Goal: Task Accomplishment & Management: Use online tool/utility

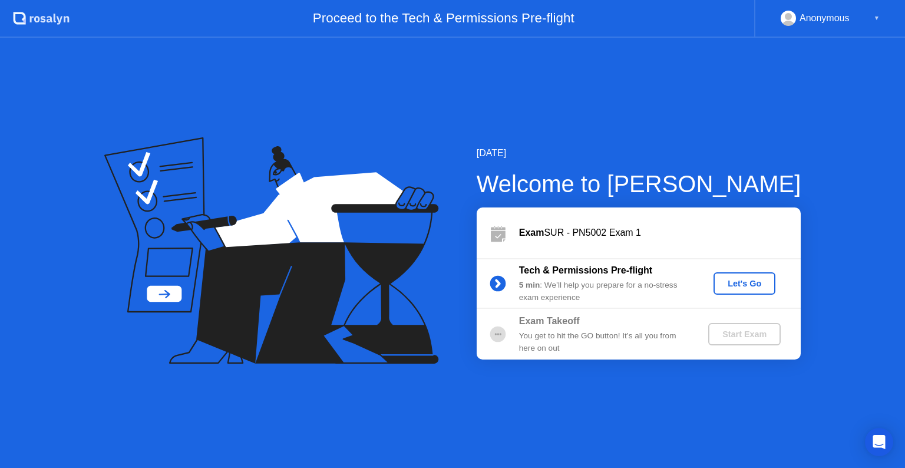
click at [731, 286] on div "Let's Go" at bounding box center [745, 283] width 52 height 9
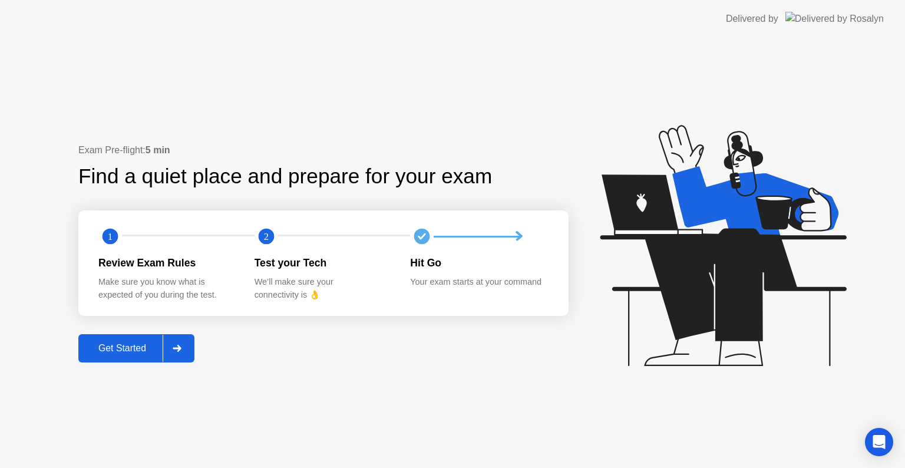
click at [112, 350] on div "Get Started" at bounding box center [122, 348] width 81 height 11
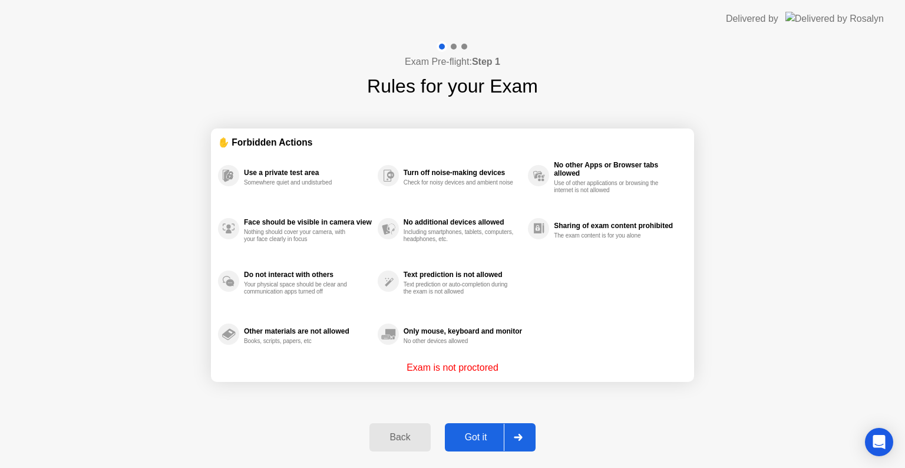
click at [472, 436] on div "Got it" at bounding box center [476, 437] width 55 height 11
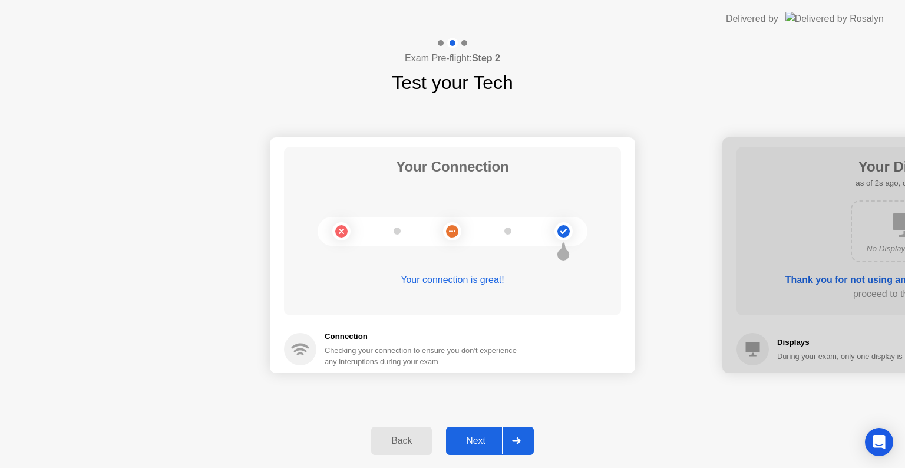
click at [472, 436] on div "Next" at bounding box center [476, 441] width 52 height 11
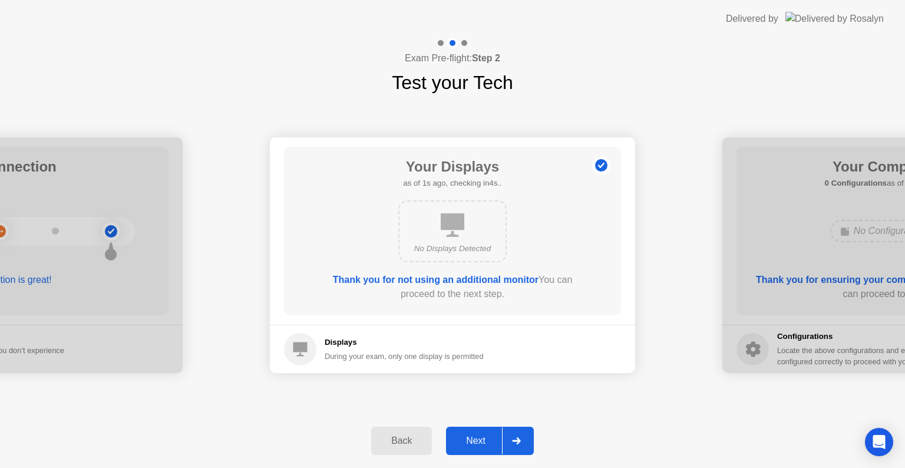
click at [472, 436] on div "Next" at bounding box center [476, 441] width 52 height 11
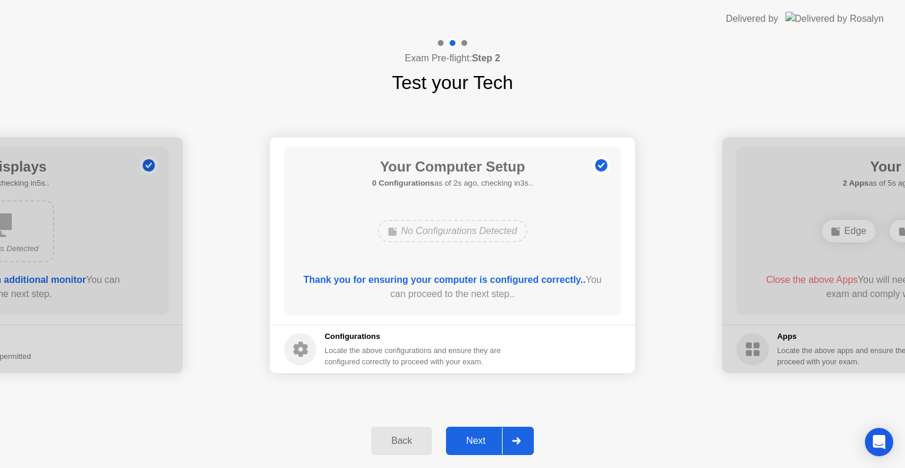
click at [472, 436] on div "Next" at bounding box center [476, 441] width 52 height 11
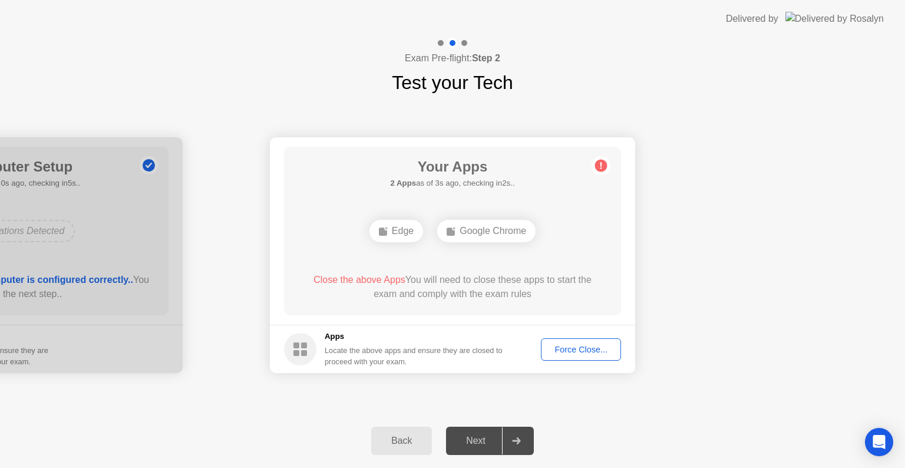
click at [584, 351] on div "Force Close..." at bounding box center [581, 349] width 72 height 9
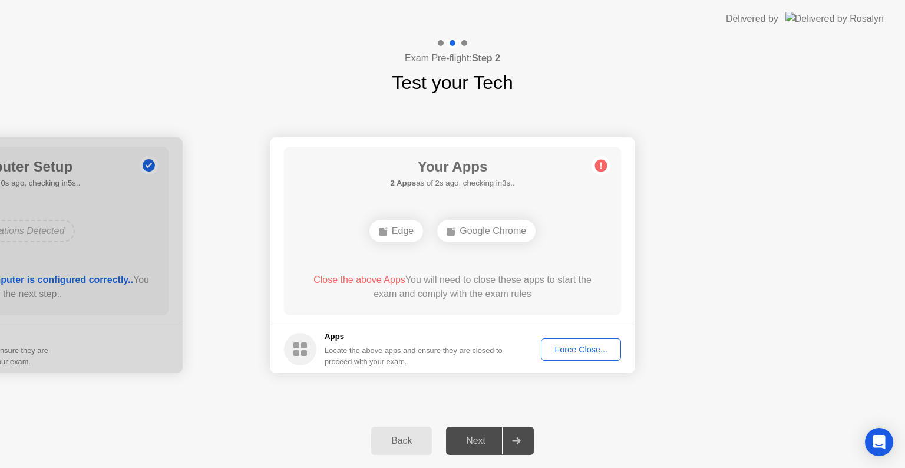
click at [589, 354] on div "Force Close..." at bounding box center [581, 349] width 72 height 9
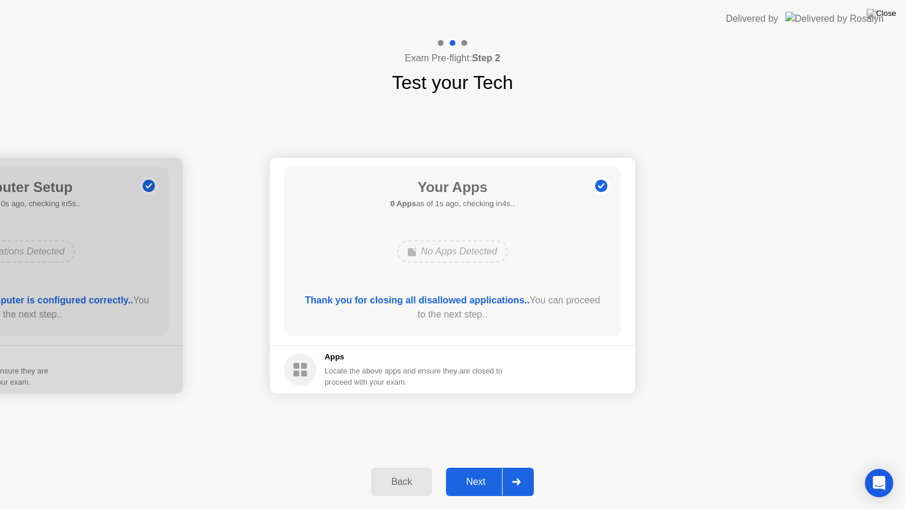
click at [469, 467] on div "Next" at bounding box center [476, 482] width 52 height 11
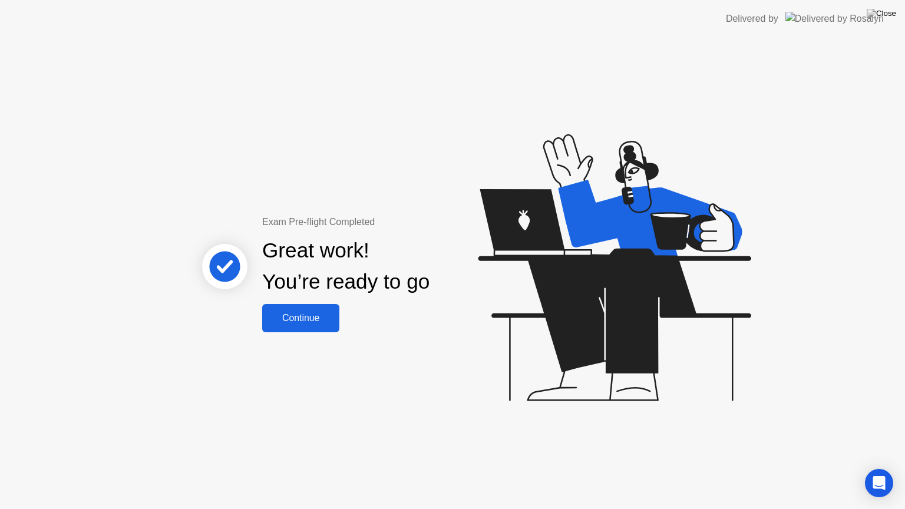
click at [295, 322] on div "Continue" at bounding box center [301, 318] width 70 height 11
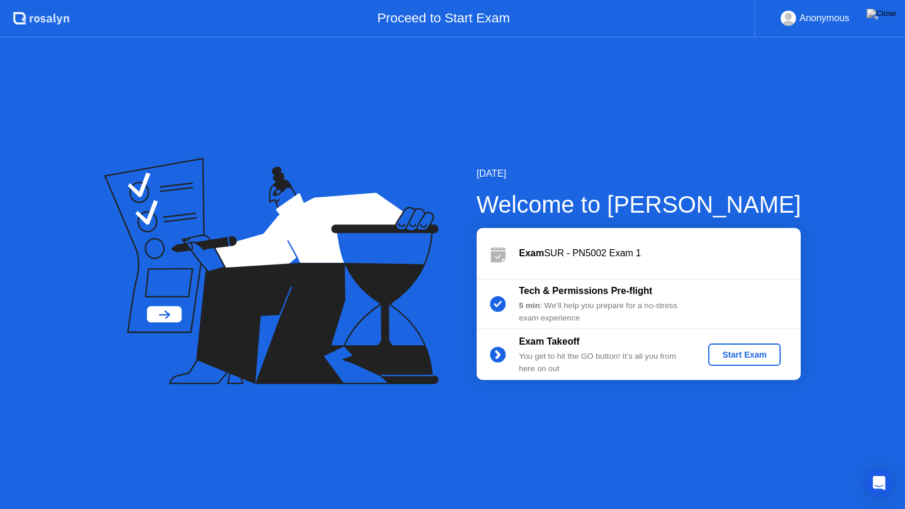
click at [750, 353] on div "Start Exam" at bounding box center [744, 354] width 63 height 9
